Goal: Information Seeking & Learning: Learn about a topic

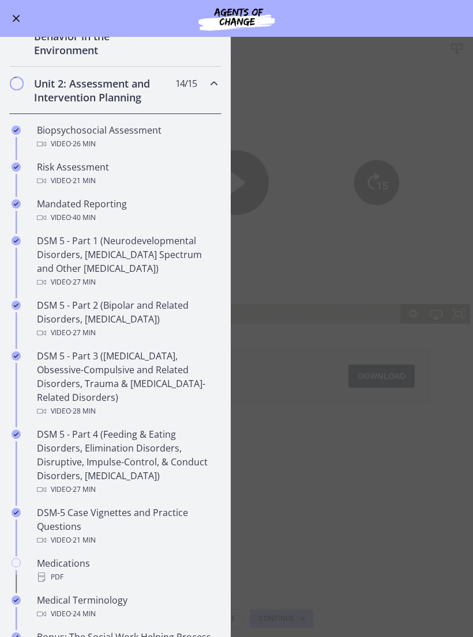
scroll to position [259, 0]
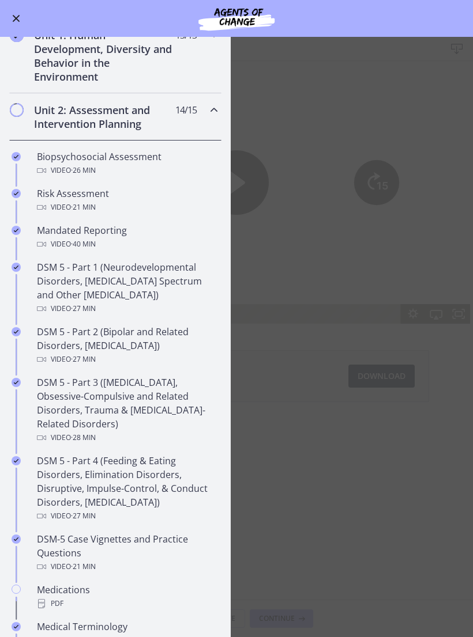
click at [217, 115] on icon "Chapters" at bounding box center [214, 110] width 14 height 14
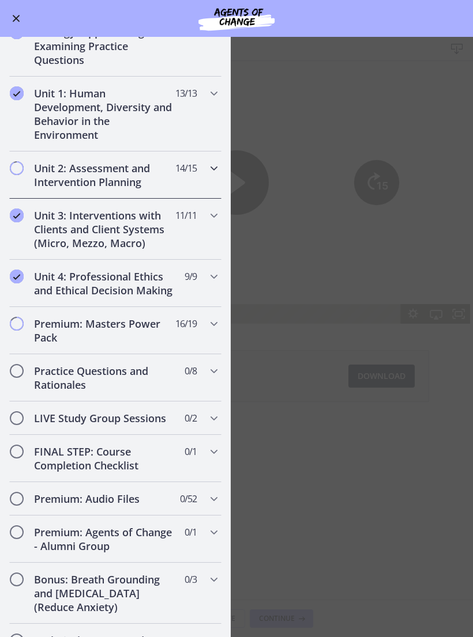
scroll to position [187, 0]
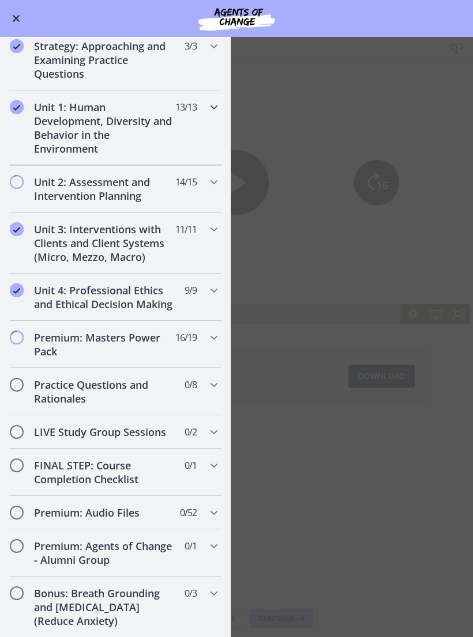
click at [212, 114] on span "Chapters" at bounding box center [214, 107] width 14 height 14
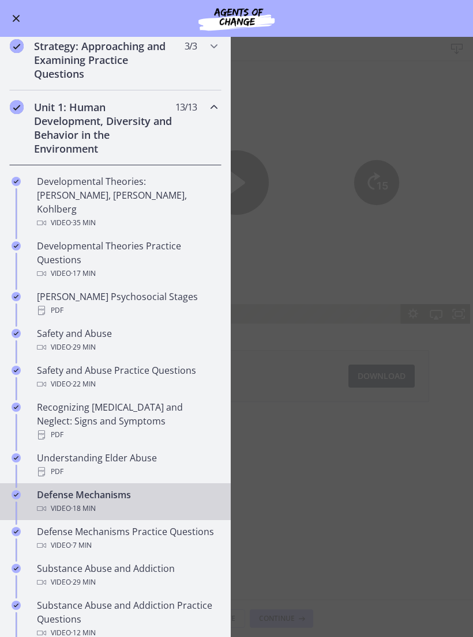
click at [210, 113] on icon "Chapters" at bounding box center [214, 107] width 14 height 14
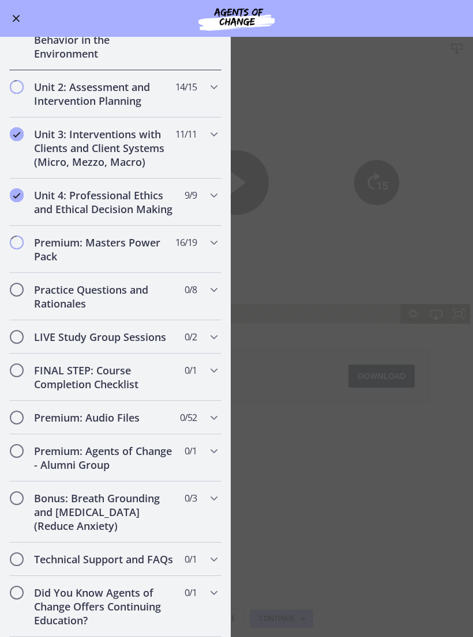
scroll to position [282, 0]
click at [202, 246] on div "Premium: Masters Power Pack 16 / 19 Completed" at bounding box center [115, 249] width 212 height 47
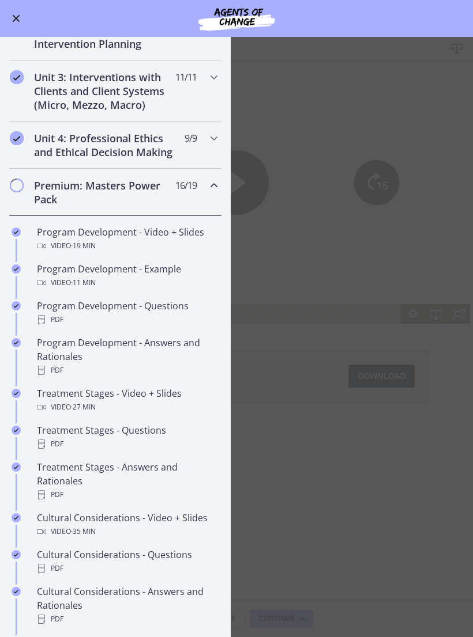
scroll to position [338, 0]
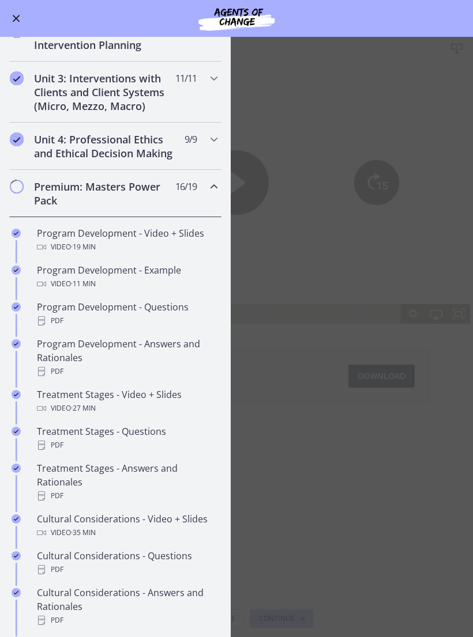
click at [213, 194] on icon "Chapters" at bounding box center [214, 187] width 14 height 14
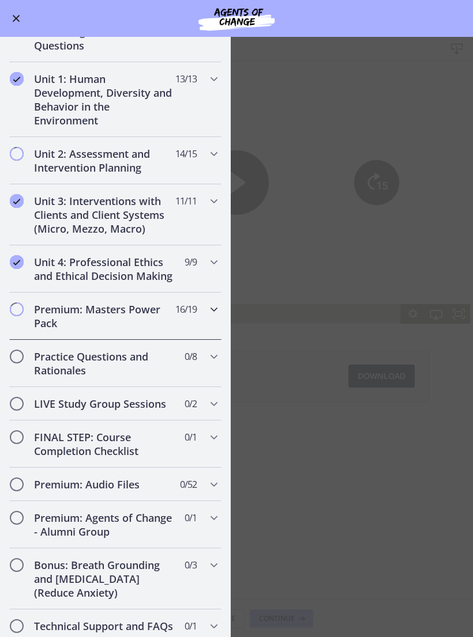
scroll to position [213, 0]
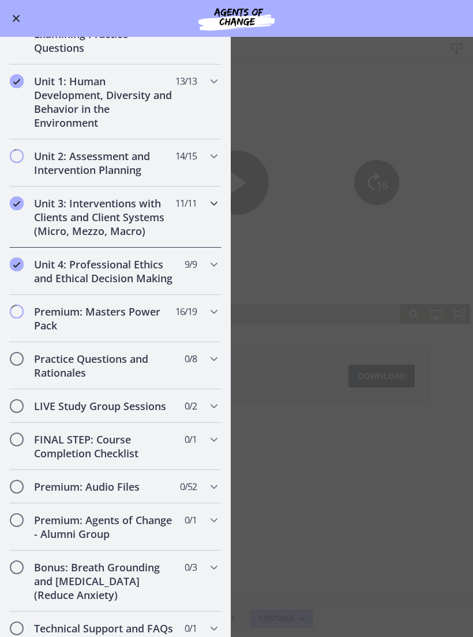
click at [218, 208] on icon "Chapters" at bounding box center [214, 204] width 14 height 14
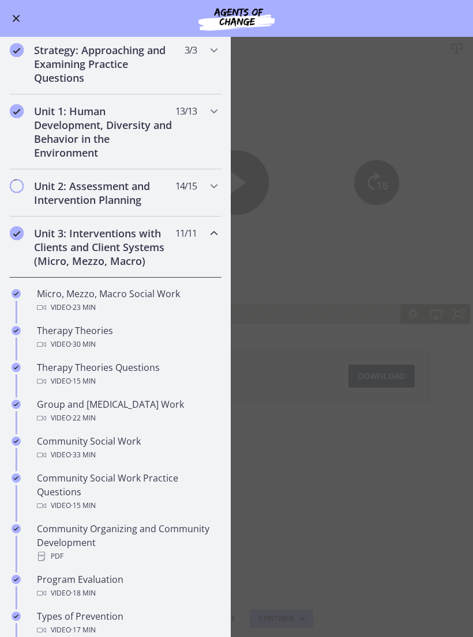
scroll to position [181, 0]
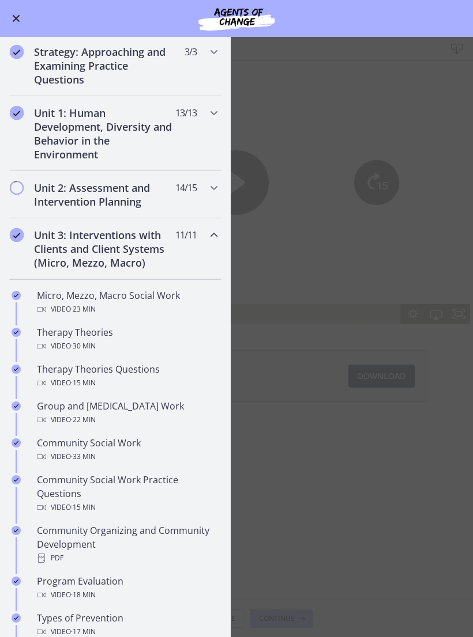
click at [215, 240] on icon "Chapters" at bounding box center [214, 235] width 14 height 14
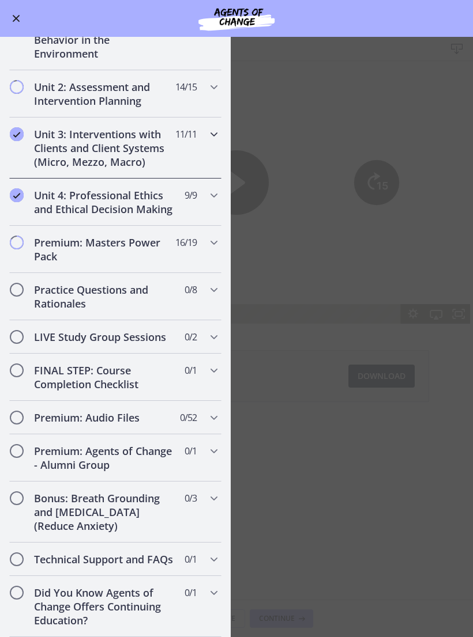
scroll to position [282, 0]
click at [220, 424] on icon "Chapters" at bounding box center [214, 418] width 14 height 14
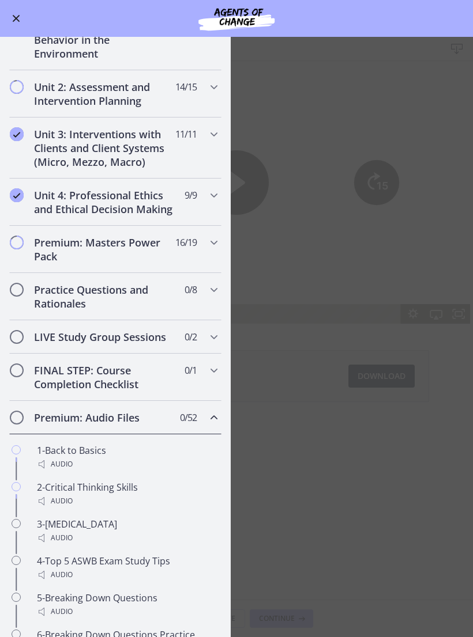
click at [216, 414] on icon "Chapters" at bounding box center [214, 418] width 14 height 14
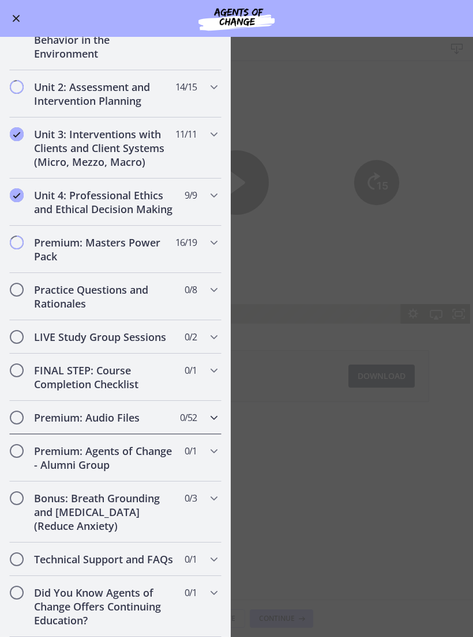
click at [216, 421] on icon "Chapters" at bounding box center [214, 418] width 14 height 14
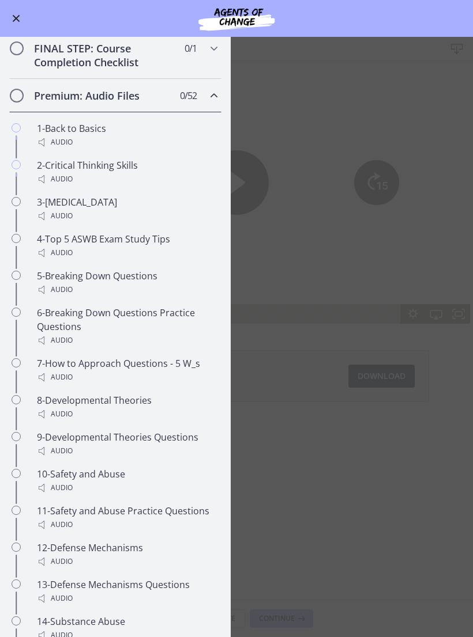
scroll to position [605, 0]
click at [131, 310] on div "6-Breaking Down Questions Practice Questions Audio" at bounding box center [127, 326] width 180 height 42
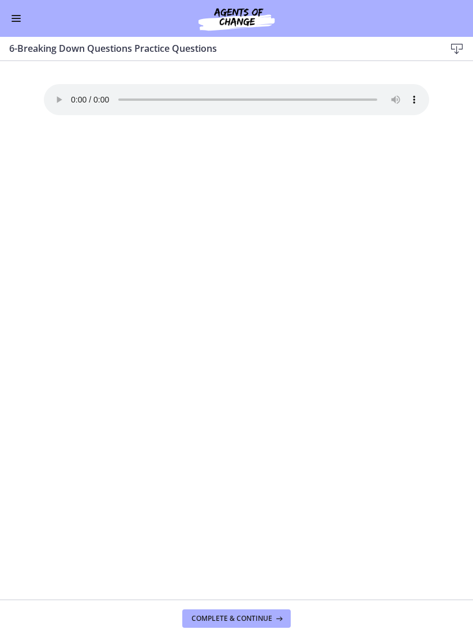
click at [73, 96] on audio "Your browser doesn't support the audio element. Download it here" at bounding box center [236, 99] width 385 height 31
click at [74, 98] on audio "Your browser doesn't support the audio element. Download it here" at bounding box center [236, 99] width 385 height 31
click at [17, 23] on button "Enable menu" at bounding box center [16, 19] width 14 height 14
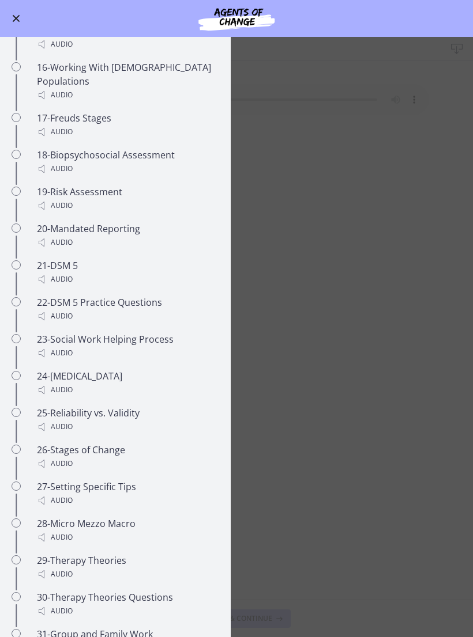
scroll to position [1247, 0]
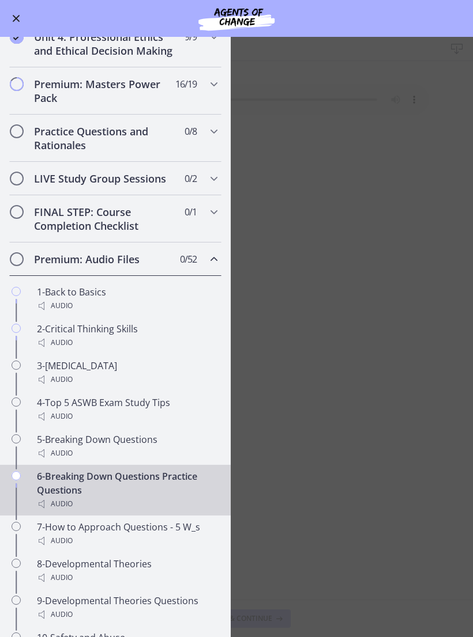
click at [218, 256] on icon "Chapters" at bounding box center [214, 259] width 14 height 14
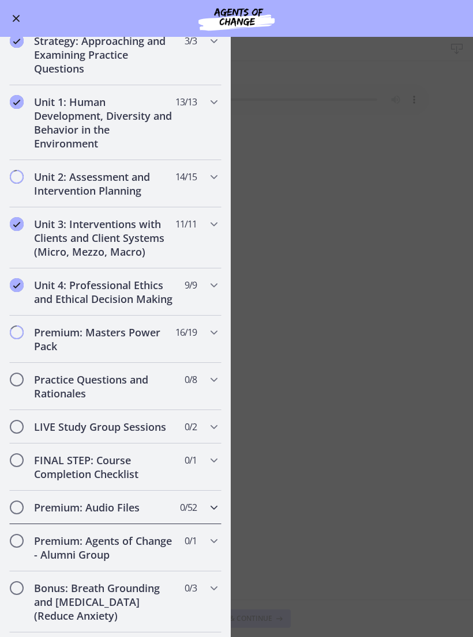
scroll to position [165, 0]
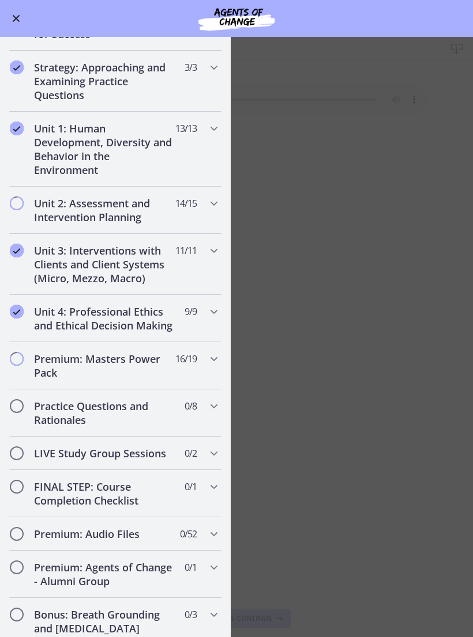
click at [284, 261] on main "6-Breaking Down Questions Practice Questions Download Enable fullscreen Your br…" at bounding box center [236, 337] width 473 height 601
